Goal: Task Accomplishment & Management: Manage account settings

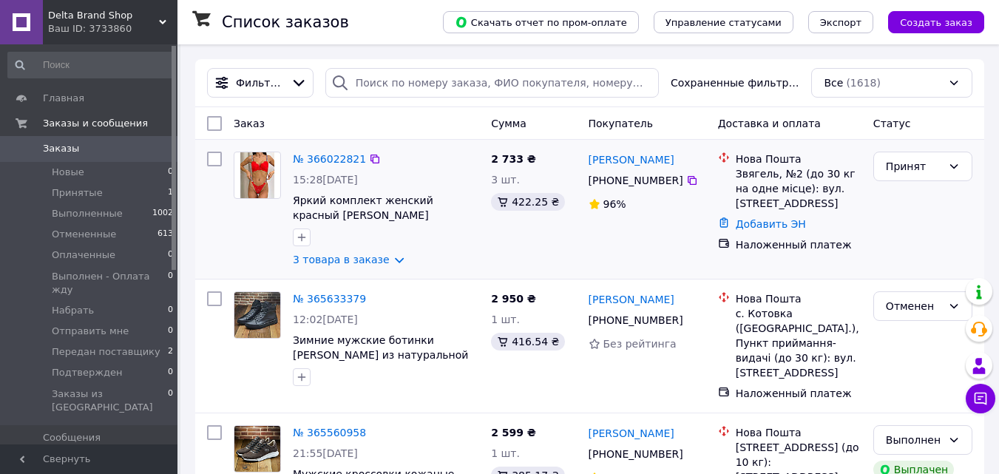
click at [259, 165] on img at bounding box center [257, 175] width 35 height 46
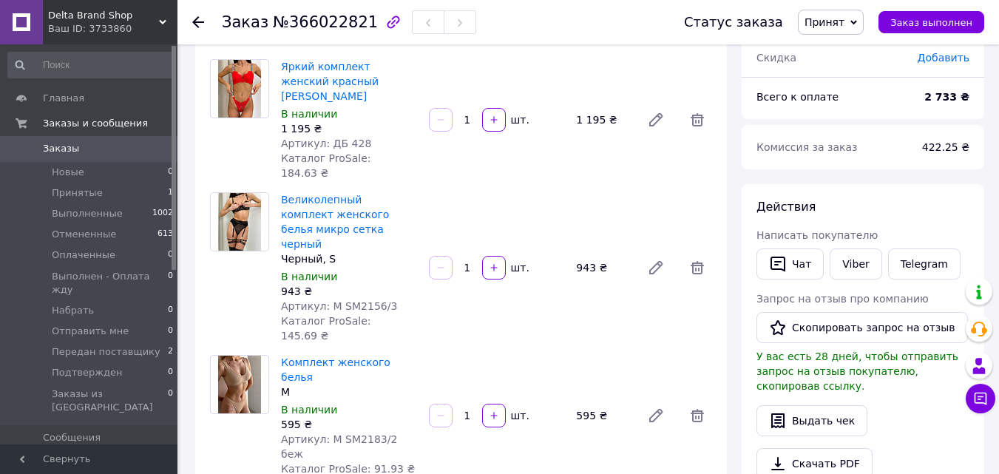
scroll to position [148, 0]
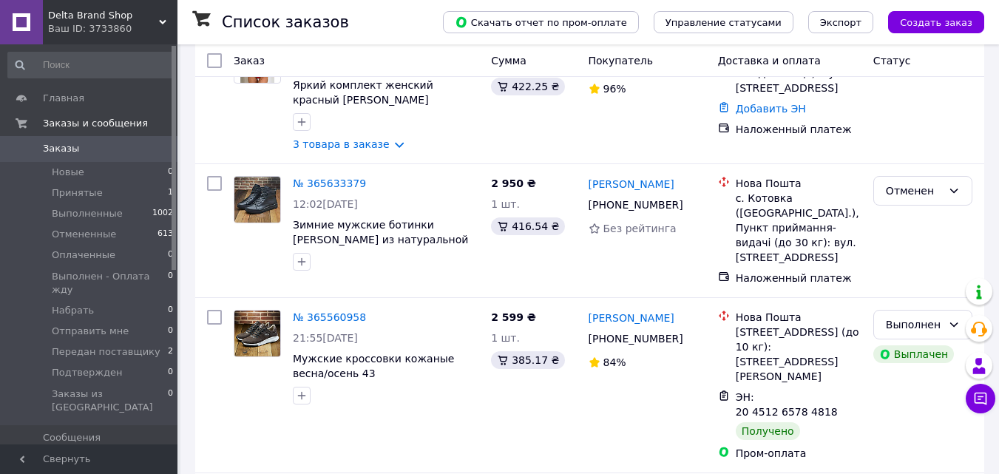
scroll to position [148, 0]
